Goal: Task Accomplishment & Management: Use online tool/utility

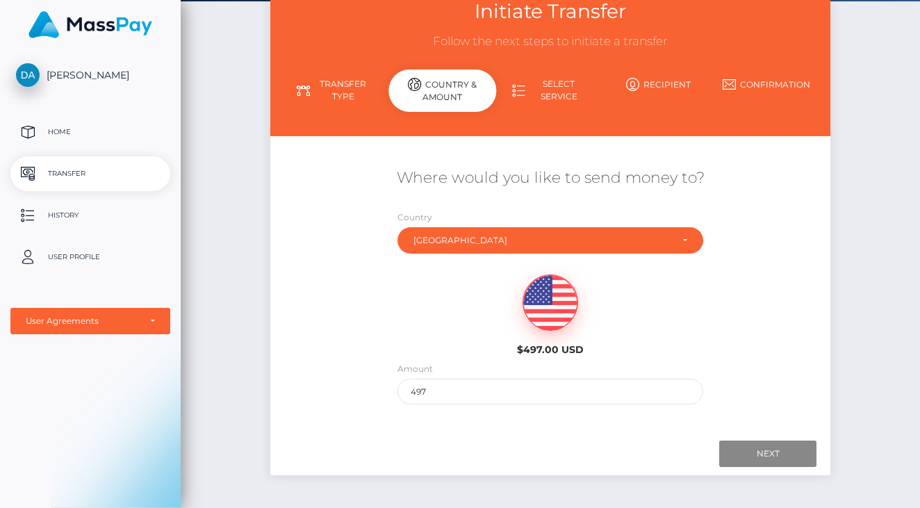
scroll to position [95, 0]
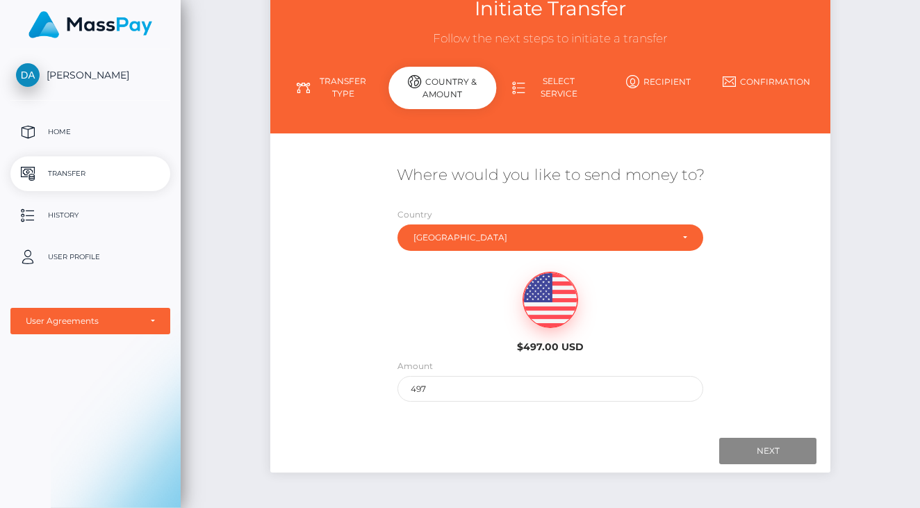
click at [545, 81] on link "Select Service" at bounding box center [550, 87] width 108 height 36
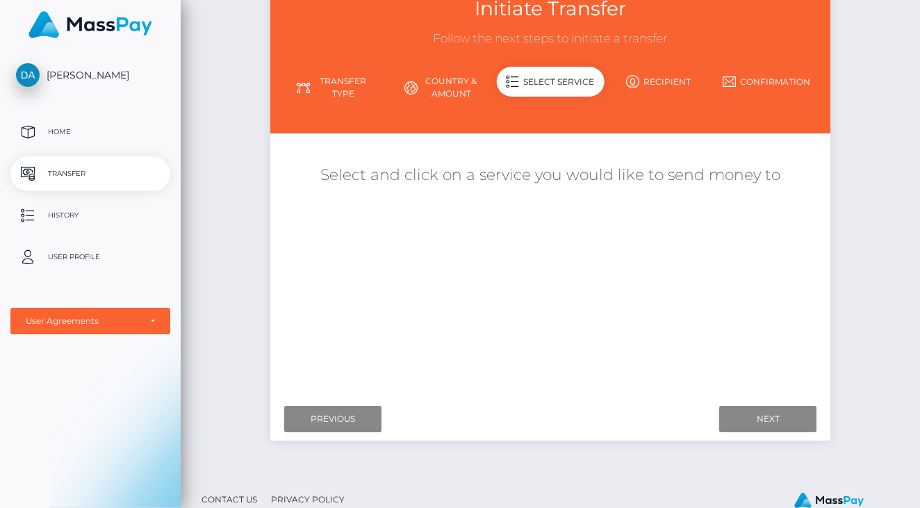
click at [641, 171] on h5 "Select and click on a service you would like to send money to" at bounding box center [551, 176] width 540 height 22
click at [644, 82] on link "Recipient" at bounding box center [658, 81] width 108 height 24
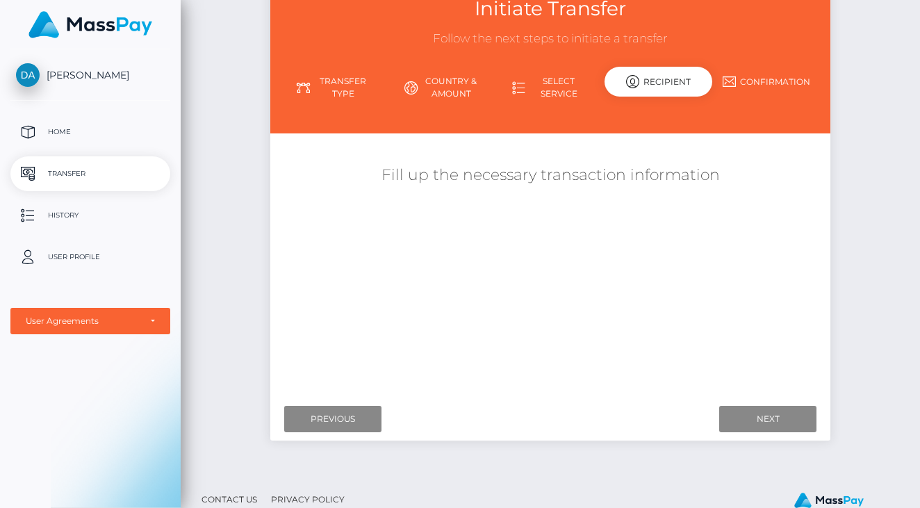
click at [349, 90] on link "Transfer Type" at bounding box center [335, 87] width 108 height 36
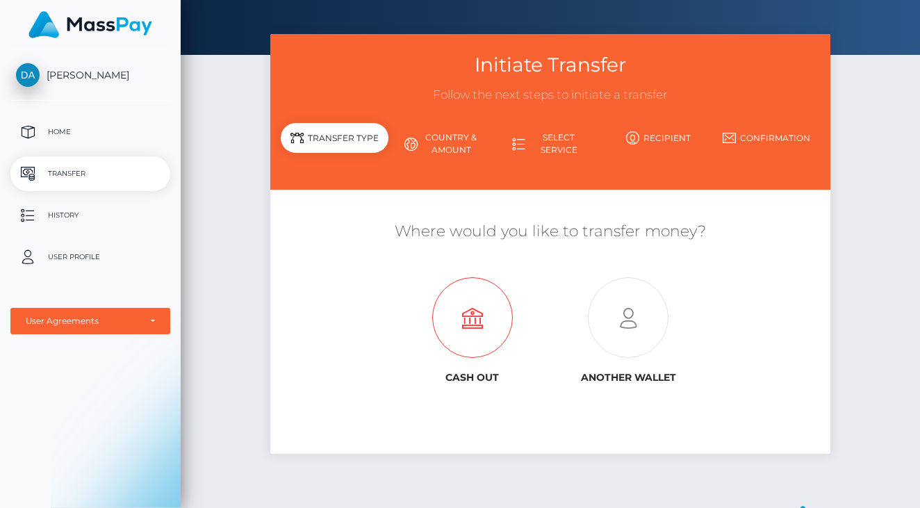
scroll to position [42, 0]
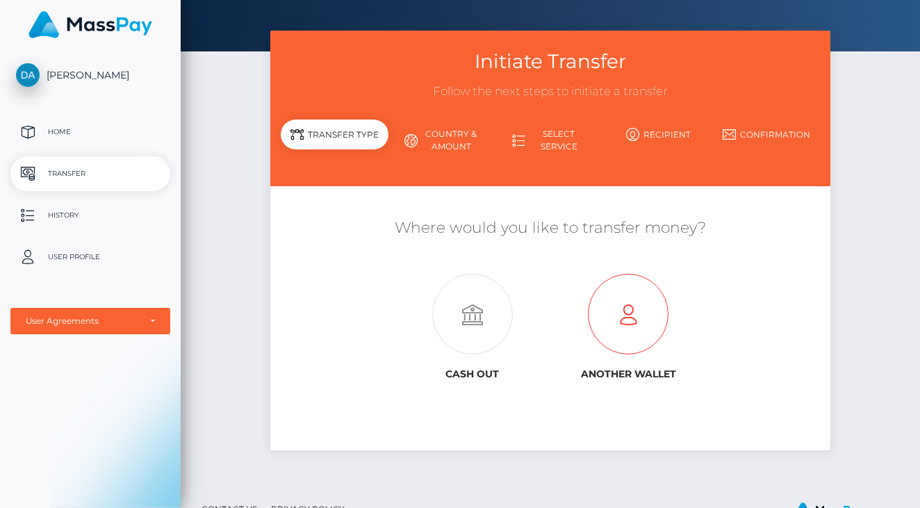
click at [613, 307] on icon at bounding box center [628, 314] width 156 height 81
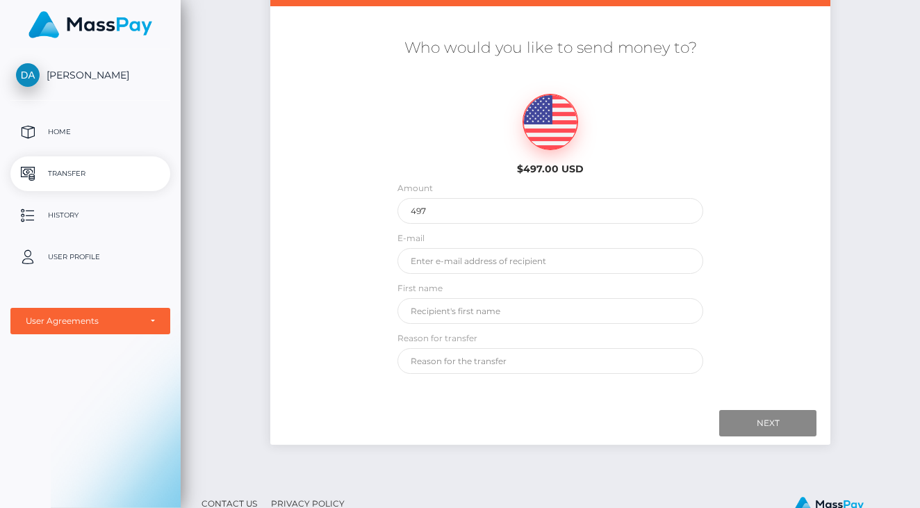
scroll to position [211, 0]
click at [732, 215] on div "Who would you like to send money to? $497.00 USD Amount 497 E-mail First name" at bounding box center [550, 205] width 561 height 350
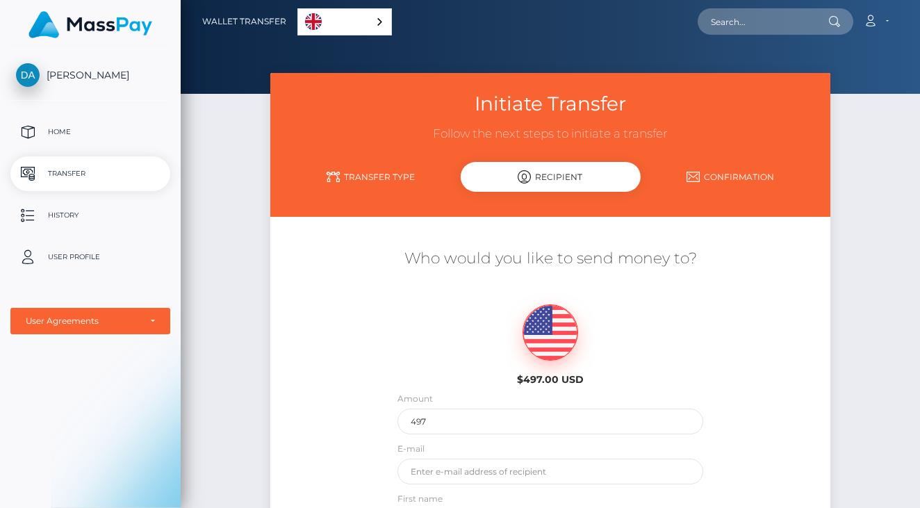
scroll to position [0, 0]
click at [395, 179] on link "Transfer Type" at bounding box center [371, 177] width 180 height 24
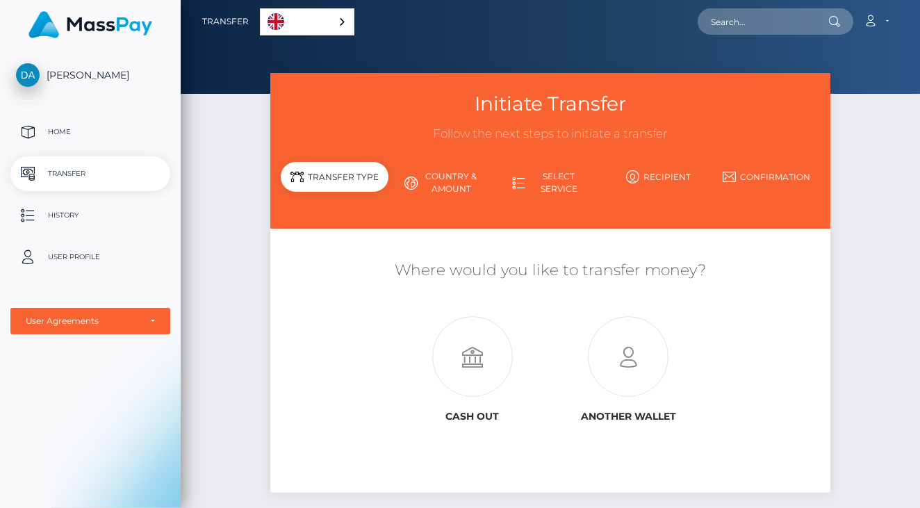
click at [564, 181] on link "Select Service" at bounding box center [550, 183] width 108 height 36
click at [534, 181] on link "Select Service" at bounding box center [550, 183] width 108 height 36
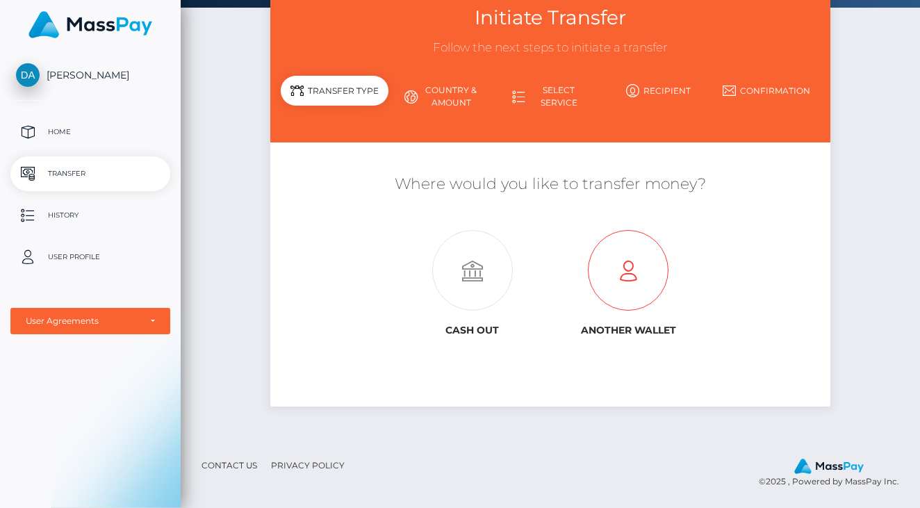
scroll to position [85, 0]
click at [478, 286] on icon at bounding box center [473, 271] width 156 height 81
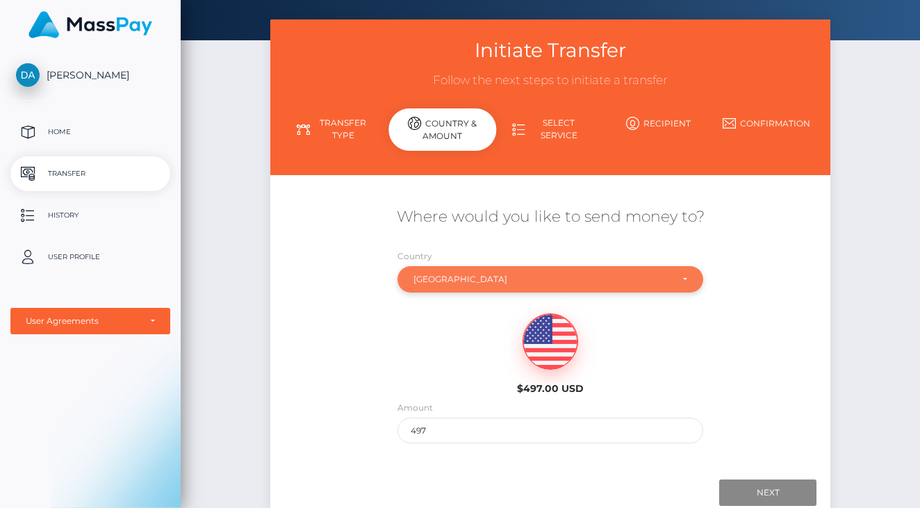
scroll to position [69, 0]
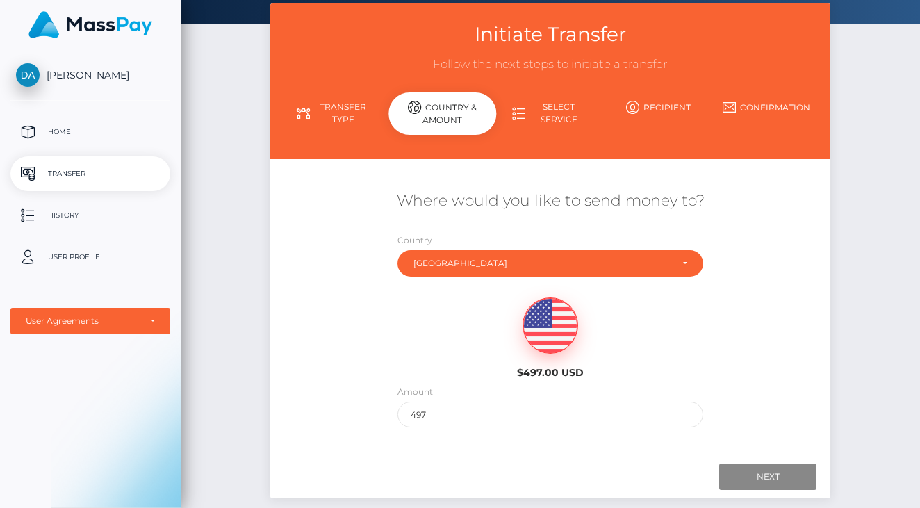
click at [333, 108] on link "Transfer Type" at bounding box center [335, 113] width 108 height 36
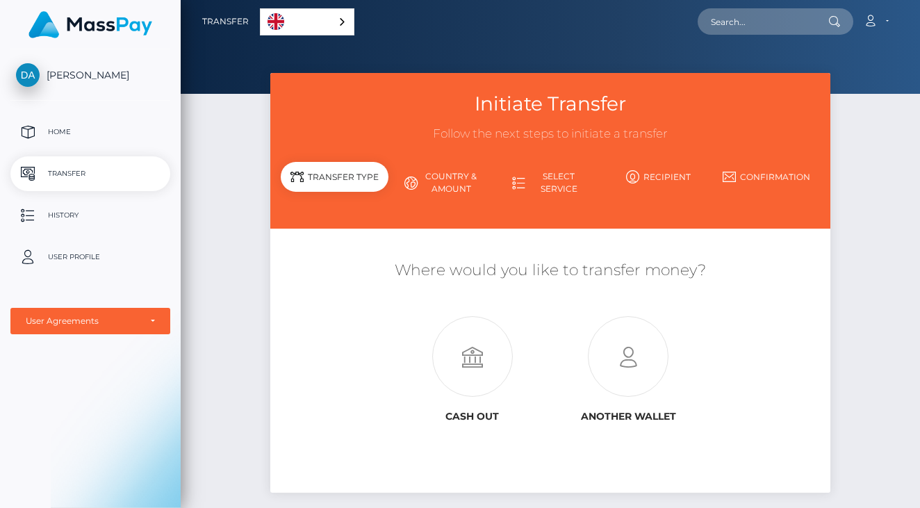
click at [851, 177] on div "Initiate Transfer Follow the next steps to initiate a transfer Transfer Type Co…" at bounding box center [550, 300] width 739 height 454
click at [539, 184] on link "Select Service" at bounding box center [550, 183] width 108 height 36
click at [621, 357] on icon at bounding box center [628, 357] width 156 height 81
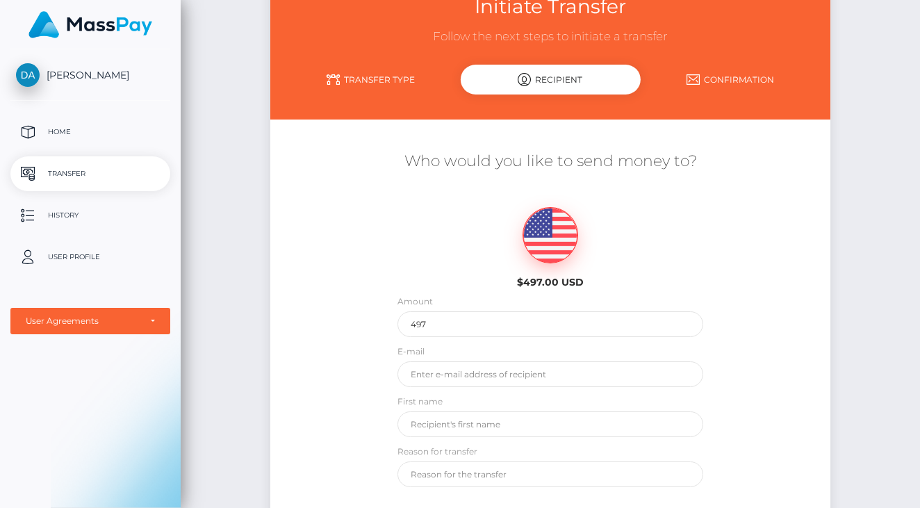
scroll to position [99, 0]
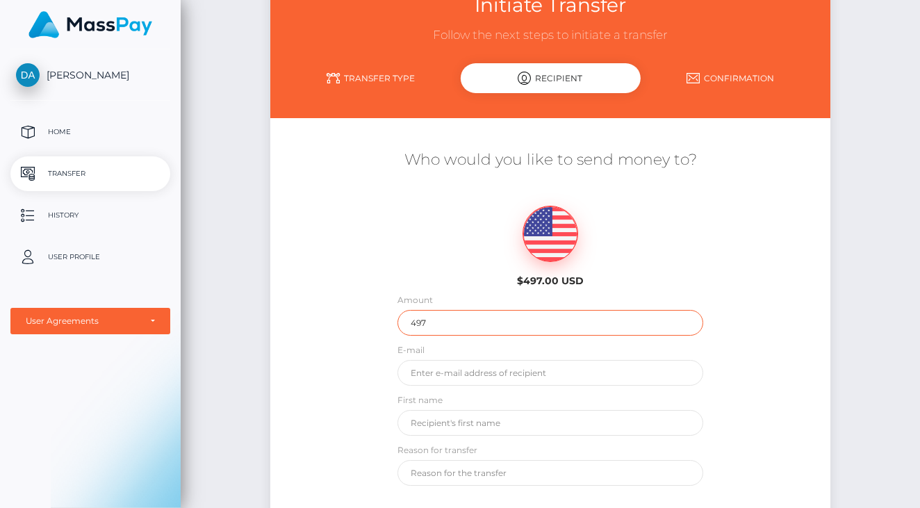
click at [605, 328] on input "497" at bounding box center [550, 323] width 306 height 26
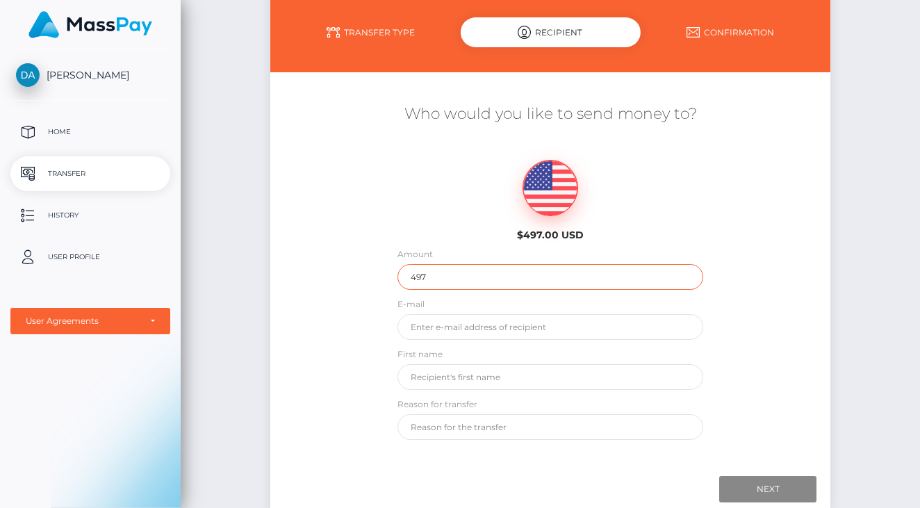
scroll to position [173, 0]
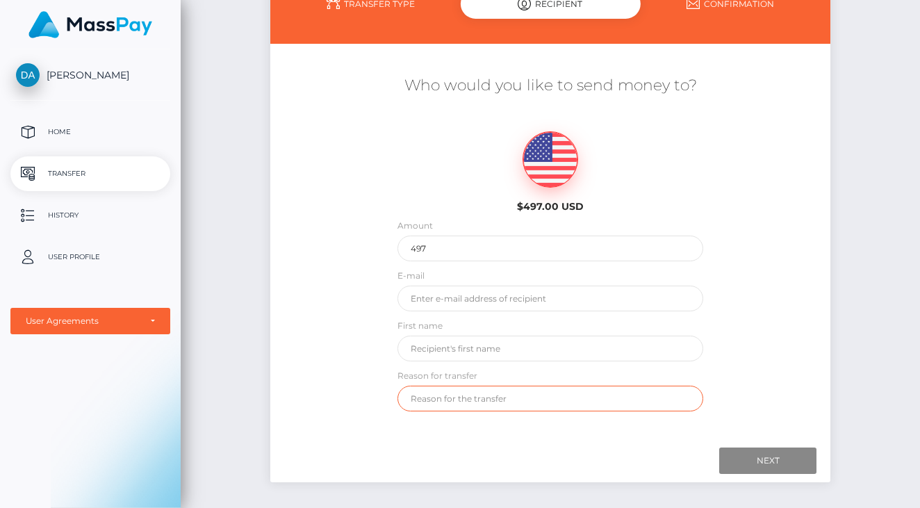
click at [490, 399] on input "text" at bounding box center [550, 399] width 306 height 26
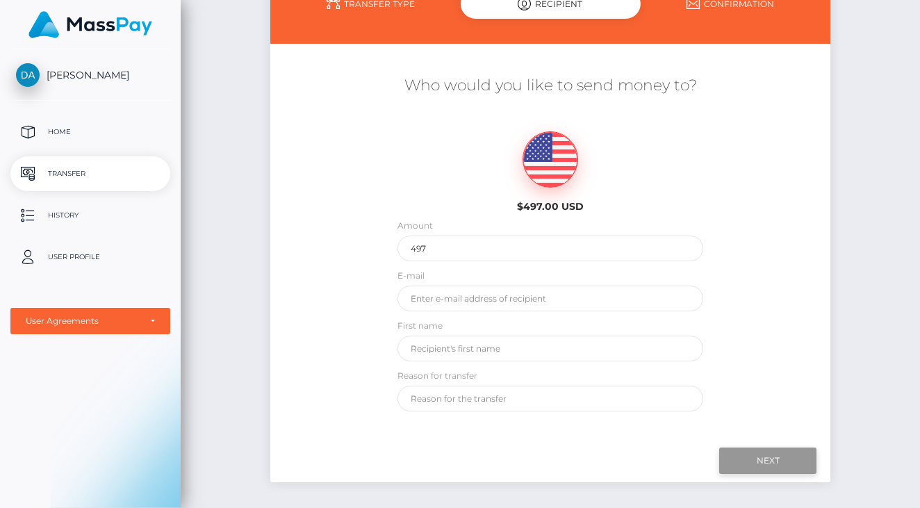
click at [764, 463] on input "Next" at bounding box center [767, 460] width 97 height 26
